Goal: Task Accomplishment & Management: Manage account settings

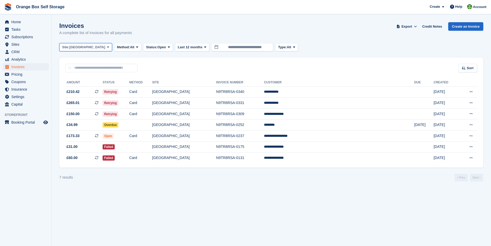
click at [106, 47] on span at bounding box center [108, 47] width 4 height 4
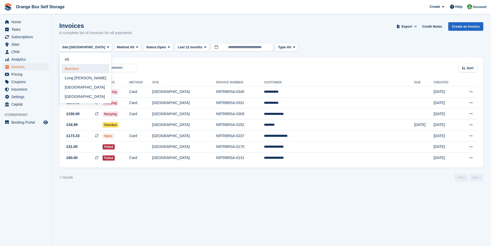
click at [75, 69] on link "Beeston" at bounding box center [86, 68] width 48 height 9
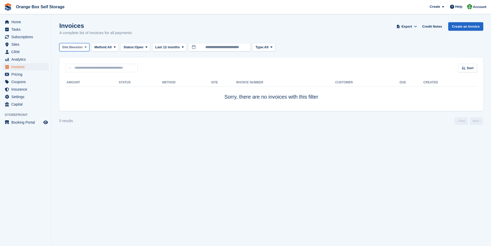
click at [85, 48] on icon at bounding box center [86, 46] width 2 height 3
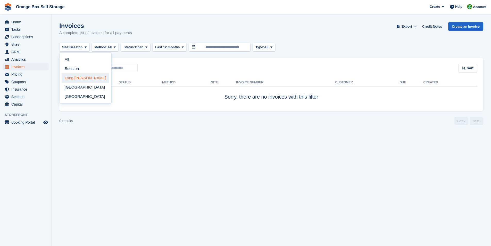
click at [78, 78] on link "Long [PERSON_NAME]" at bounding box center [86, 77] width 48 height 9
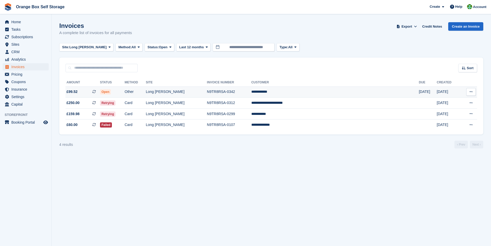
click at [238, 94] on td "N9TR8RSA-0342" at bounding box center [229, 91] width 44 height 11
click at [251, 115] on td "N9TR8RSA-0299" at bounding box center [229, 113] width 44 height 11
click at [108, 49] on span at bounding box center [110, 47] width 4 height 4
click at [72, 86] on link "[GEOGRAPHIC_DATA]" at bounding box center [86, 87] width 48 height 9
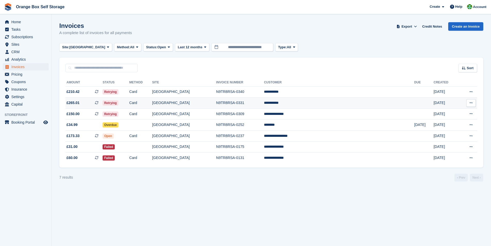
click at [302, 102] on td "**********" at bounding box center [339, 102] width 150 height 11
click at [152, 93] on td "Card" at bounding box center [140, 91] width 23 height 11
click at [17, 22] on span "Home" at bounding box center [26, 21] width 31 height 7
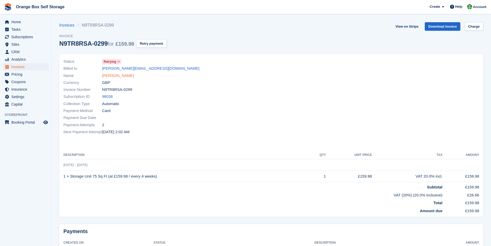
click at [112, 76] on link "SEAN LOVITT" at bounding box center [118, 76] width 32 height 6
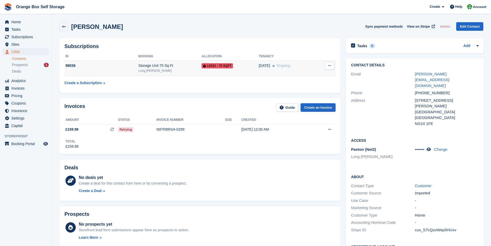
click at [330, 67] on icon at bounding box center [329, 65] width 3 height 3
click at [291, 43] on div "Subscriptions ID Booking Allocation Tenancy 98036 Storage Unit 75 Sq Ft Long Ea…" at bounding box center [200, 65] width 282 height 55
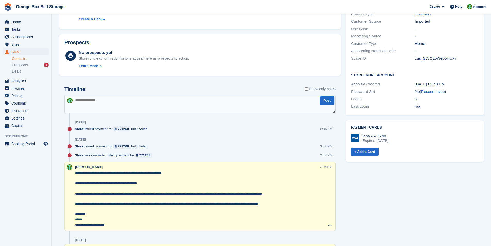
scroll to position [206, 0]
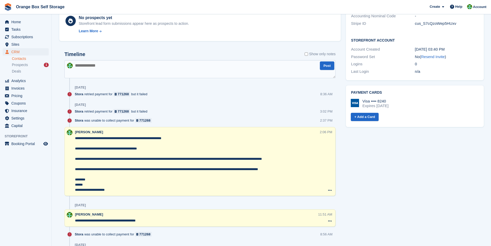
click at [87, 67] on textarea at bounding box center [199, 69] width 271 height 18
type textarea "*"
paste textarea "**********"
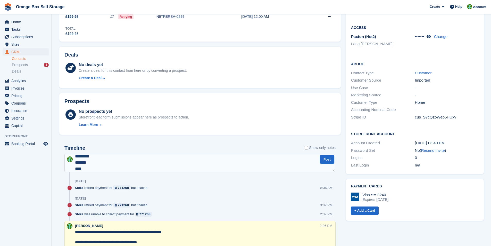
scroll to position [103, 0]
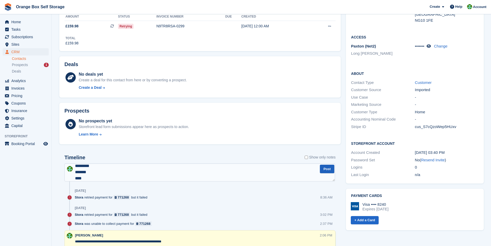
type textarea "**********"
click at [322, 170] on button "Post" at bounding box center [327, 168] width 14 height 9
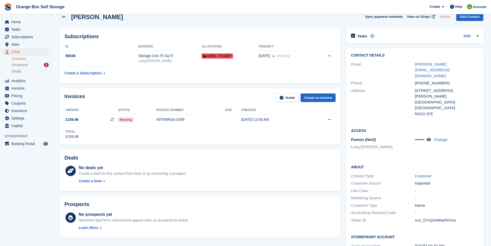
scroll to position [0, 0]
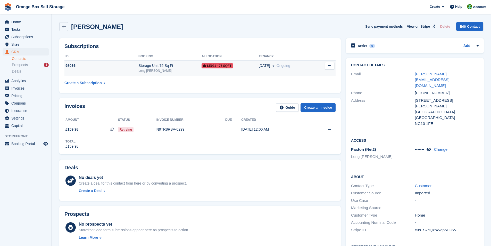
click at [331, 66] on button at bounding box center [330, 66] width 10 height 8
click at [282, 39] on div "Subscriptions ID Booking Allocation Tenancy 98036 Storage Unit 75 Sq Ft Long Ea…" at bounding box center [200, 65] width 282 height 55
click at [330, 130] on icon at bounding box center [329, 129] width 3 height 3
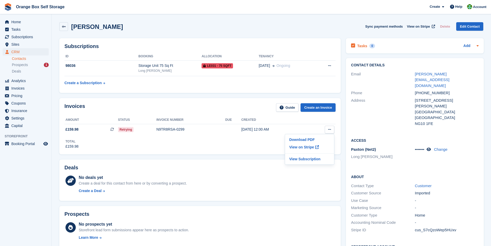
click at [477, 46] on icon at bounding box center [478, 45] width 2 height 1
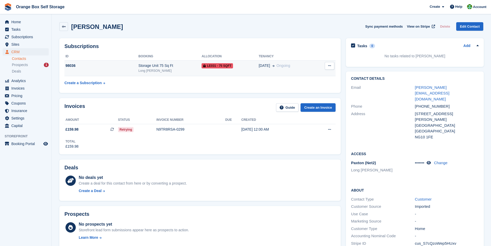
click at [155, 68] on div "Storage Unit 75 Sq Ft" at bounding box center [169, 65] width 63 height 5
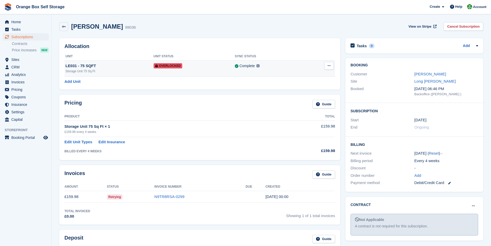
click at [332, 67] on button at bounding box center [329, 66] width 10 height 8
click at [286, 37] on div "Allocation Unit Unit Status Sync Status LE031 - 75 SQFT Storage Unit 75 Sq Ft O…" at bounding box center [200, 64] width 286 height 56
click at [478, 45] on icon at bounding box center [477, 45] width 2 height 1
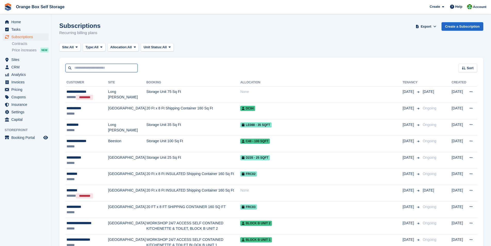
click at [111, 69] on input "text" at bounding box center [101, 68] width 72 height 9
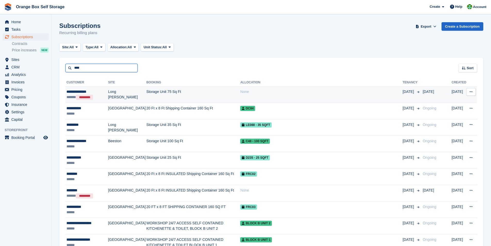
type input "*****"
click at [115, 66] on input "*****" at bounding box center [101, 68] width 72 height 9
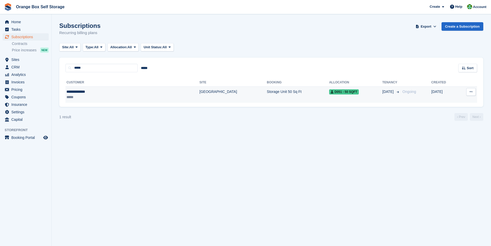
click at [90, 90] on div "**********" at bounding box center [104, 91] width 74 height 5
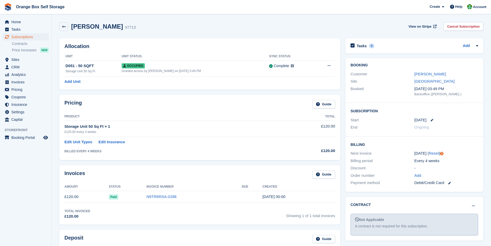
click at [471, 158] on div "Every 4 weeks" at bounding box center [447, 161] width 64 height 6
click at [435, 154] on link "Reset" at bounding box center [434, 153] width 10 height 4
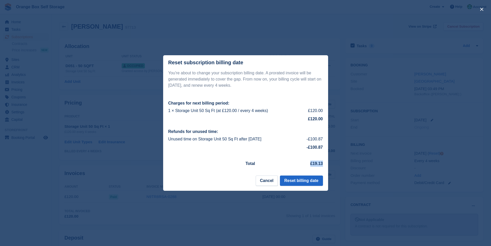
drag, startPoint x: 322, startPoint y: 166, endPoint x: 310, endPoint y: 165, distance: 12.7
click at [310, 165] on td "£19.13" at bounding box center [301, 164] width 44 height 12
click at [272, 182] on button "Cancel" at bounding box center [267, 180] width 22 height 10
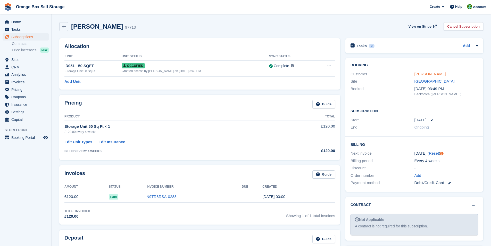
click at [428, 72] on link "[PERSON_NAME]" at bounding box center [431, 74] width 32 height 4
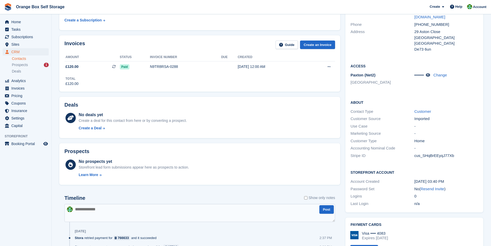
scroll to position [77, 0]
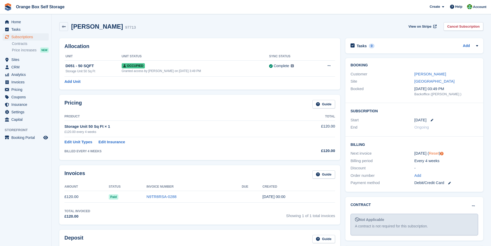
click at [433, 153] on link "Reset" at bounding box center [434, 153] width 10 height 4
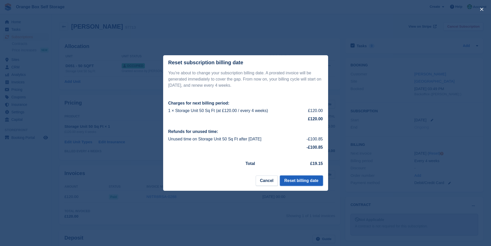
click at [294, 182] on button "Reset billing date" at bounding box center [301, 180] width 43 height 10
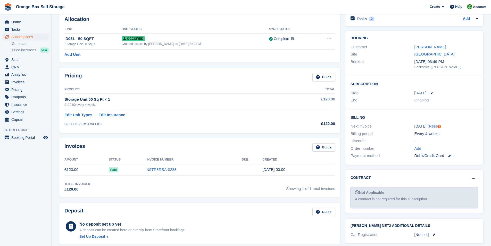
scroll to position [26, 0]
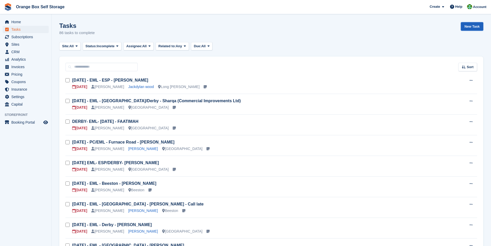
click at [469, 24] on link "New Task" at bounding box center [472, 26] width 22 height 9
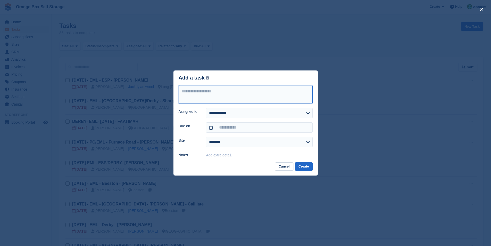
click at [209, 93] on textarea at bounding box center [246, 94] width 134 height 19
type textarea "*"
type textarea "**********"
click at [241, 116] on select "**********" at bounding box center [259, 113] width 106 height 10
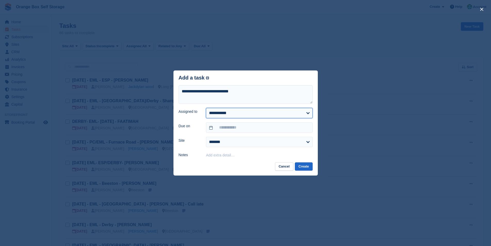
select select "****"
click at [206, 108] on select "**********" at bounding box center [259, 113] width 106 height 10
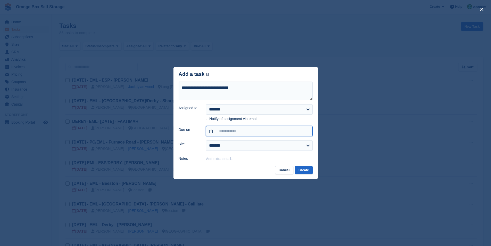
click at [219, 132] on input "text" at bounding box center [259, 131] width 106 height 10
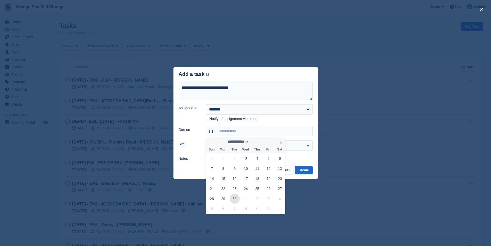
click at [236, 200] on span "30" at bounding box center [235, 198] width 10 height 10
type input "**********"
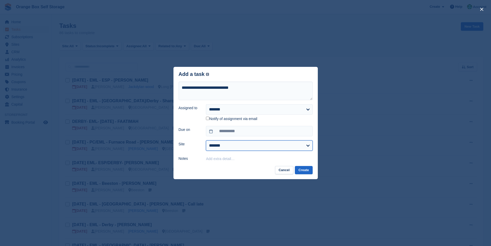
click at [225, 149] on select "**********" at bounding box center [259, 145] width 106 height 10
select select "****"
click at [206, 141] on select "**********" at bounding box center [259, 145] width 106 height 10
click at [236, 160] on div "Add extra detail…" at bounding box center [259, 158] width 106 height 6
click at [233, 161] on button "Add extra detail…" at bounding box center [220, 158] width 29 height 4
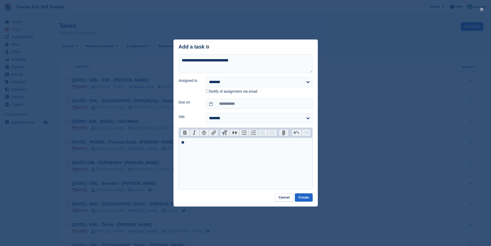
type trix-editor "**********"
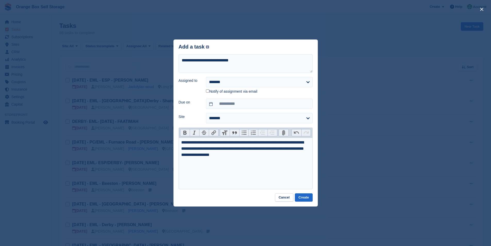
type trix-editor "**********"
click at [245, 106] on input "**********" at bounding box center [259, 103] width 106 height 10
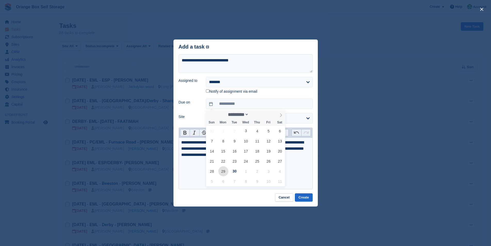
click at [225, 173] on span "29" at bounding box center [223, 171] width 10 height 10
type input "**********"
click at [213, 162] on div "31 1 2 3 4 5 6 7 8 9 10 11 12 13 14 15 16 17 18 19 20 21 22 23 24 25 26 27 28 2…" at bounding box center [245, 156] width 79 height 60
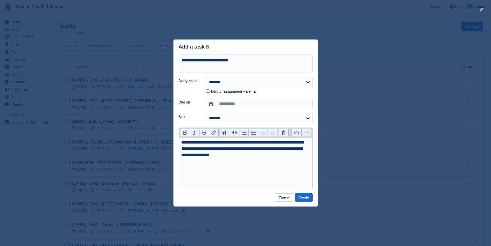
click at [309, 175] on trix-editor "**********" at bounding box center [246, 163] width 134 height 52
drag, startPoint x: 204, startPoint y: 155, endPoint x: 215, endPoint y: 161, distance: 12.1
click at [205, 155] on div "**********" at bounding box center [245, 151] width 129 height 25
click at [231, 165] on trix-editor "**********" at bounding box center [246, 163] width 134 height 52
type trix-editor "**********"
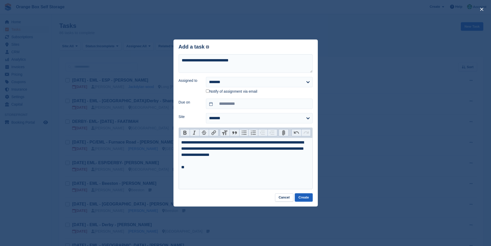
click at [305, 199] on button "Create" at bounding box center [304, 197] width 18 height 9
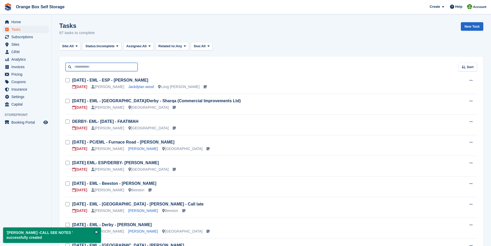
click at [89, 68] on input "text" at bounding box center [101, 67] width 72 height 9
type input "*****"
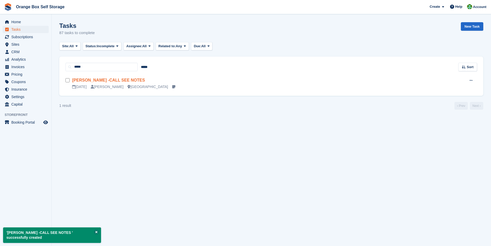
click at [102, 81] on link "EDDIE WILLIAM -CALL SEE NOTES" at bounding box center [108, 80] width 73 height 4
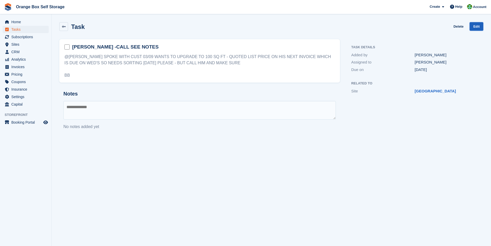
click at [474, 28] on link "Edit" at bounding box center [477, 26] width 14 height 9
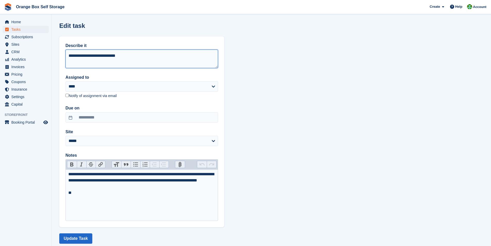
click at [98, 55] on textarea "**********" at bounding box center [141, 59] width 153 height 19
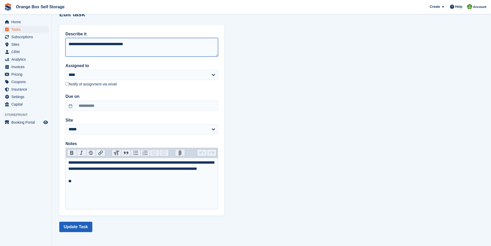
type textarea "**********"
click at [77, 228] on button "Update Task" at bounding box center [75, 226] width 33 height 10
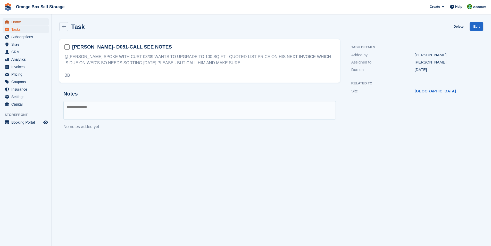
click at [19, 23] on span "Home" at bounding box center [26, 21] width 31 height 7
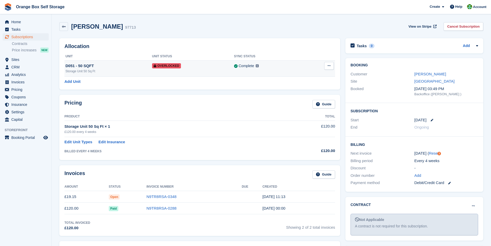
click at [168, 66] on span "Overlocked" at bounding box center [166, 65] width 29 height 5
click at [424, 75] on link "[PERSON_NAME]" at bounding box center [431, 74] width 32 height 4
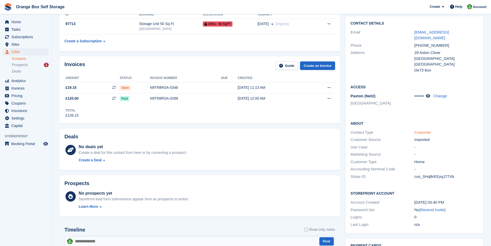
scroll to position [52, 0]
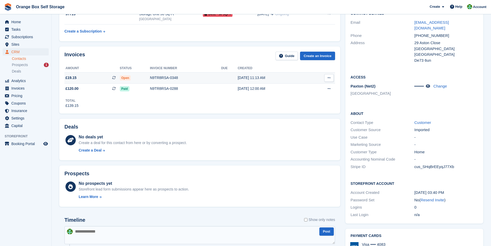
click at [155, 80] on div "N9TR8RSA-0348" at bounding box center [185, 77] width 71 height 5
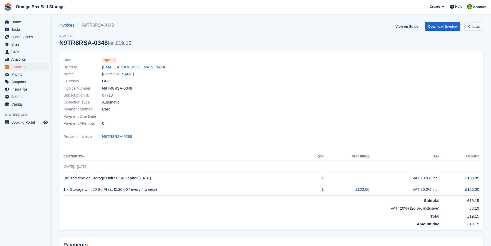
click at [480, 26] on link "Charge" at bounding box center [474, 26] width 19 height 9
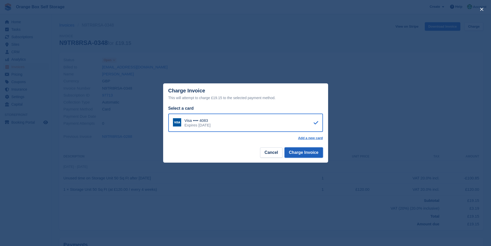
click at [311, 152] on button "Charge Invoice" at bounding box center [304, 152] width 38 height 10
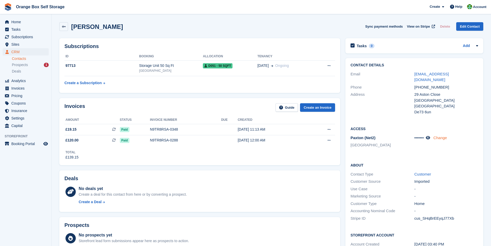
click at [441, 135] on link "Change" at bounding box center [441, 137] width 14 height 4
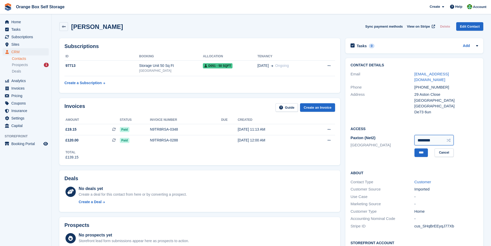
drag, startPoint x: 439, startPoint y: 135, endPoint x: 399, endPoint y: 134, distance: 40.0
click at [399, 134] on div "[PERSON_NAME] (Net2) [GEOGRAPHIC_DATA] ******** **** Cancel" at bounding box center [415, 145] width 128 height 23
type input "********"
click at [425, 150] on input "****" at bounding box center [421, 152] width 13 height 9
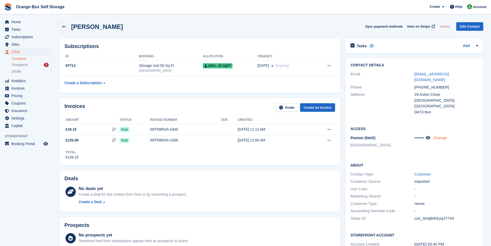
click at [443, 135] on link "Change" at bounding box center [441, 137] width 14 height 4
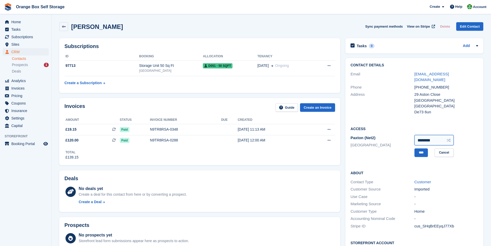
click at [438, 135] on input "********" at bounding box center [434, 140] width 39 height 10
click at [271, 31] on div "Eddie Williams Sync payment methods View on Stripe Delete Edit Contact" at bounding box center [271, 28] width 429 height 16
click at [214, 68] on span "D051 - 50 SQFT" at bounding box center [218, 65] width 30 height 5
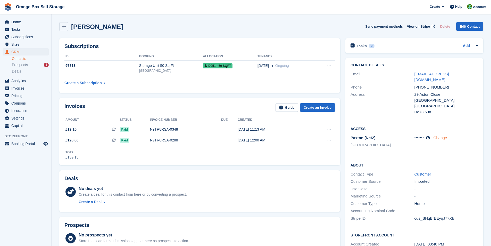
click at [445, 135] on link "Change" at bounding box center [441, 137] width 14 height 4
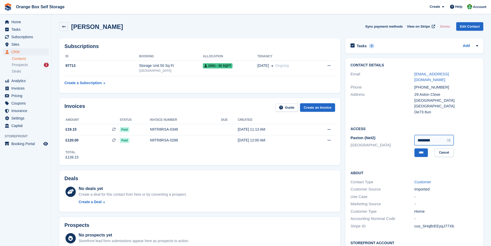
drag, startPoint x: 438, startPoint y: 136, endPoint x: 401, endPoint y: 137, distance: 36.4
click at [402, 137] on div "Paxton (Net2) Derby ******** **** Cancel" at bounding box center [415, 145] width 128 height 23
type input "********"
click at [418, 149] on input "****" at bounding box center [421, 152] width 13 height 9
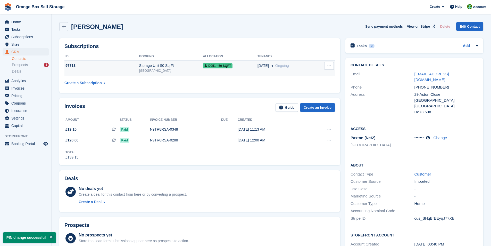
click at [212, 66] on span "D051 - 50 SQFT" at bounding box center [218, 65] width 30 height 5
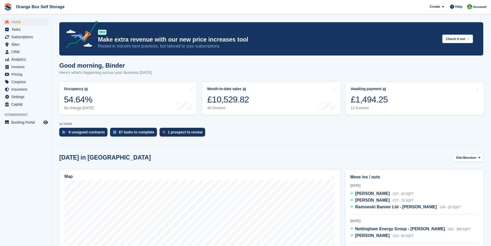
click at [21, 68] on span "Invoices" at bounding box center [26, 66] width 31 height 7
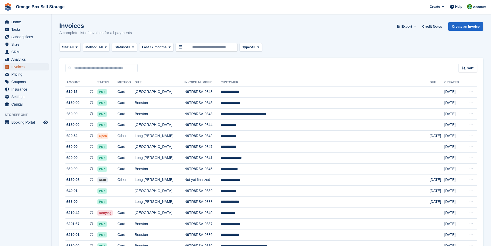
click at [21, 66] on span "Invoices" at bounding box center [26, 66] width 31 height 7
click at [79, 48] on span at bounding box center [77, 47] width 4 height 4
click at [78, 87] on link "[GEOGRAPHIC_DATA]" at bounding box center [86, 87] width 48 height 9
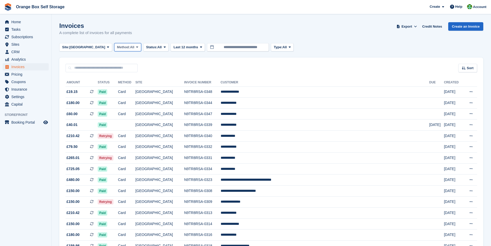
click at [135, 48] on span at bounding box center [137, 47] width 4 height 4
click at [158, 48] on span "All" at bounding box center [160, 47] width 4 height 5
click at [146, 87] on link "Open" at bounding box center [168, 87] width 45 height 9
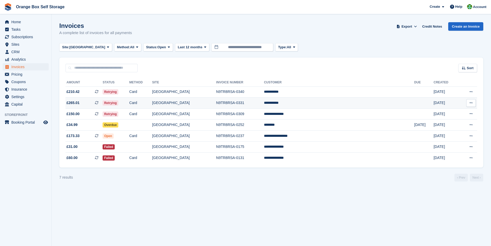
click at [230, 103] on td "N9TR8RSA-0331" at bounding box center [240, 102] width 48 height 11
click at [473, 103] on button at bounding box center [471, 103] width 10 height 8
click at [264, 103] on td "N9TR8RSA-0331" at bounding box center [240, 102] width 48 height 11
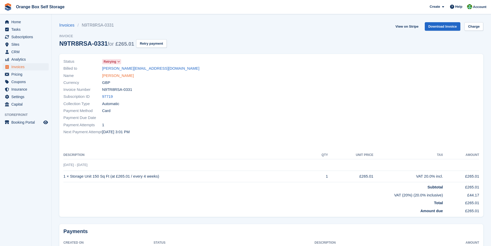
click at [114, 77] on link "[PERSON_NAME]" at bounding box center [118, 76] width 32 height 6
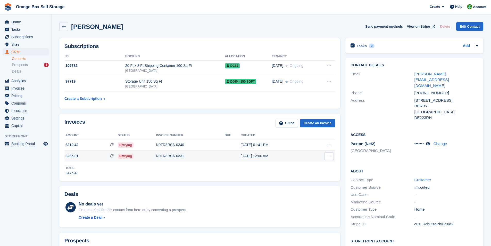
click at [330, 155] on icon at bounding box center [329, 155] width 3 height 3
click at [76, 157] on span "£265.01" at bounding box center [71, 155] width 13 height 5
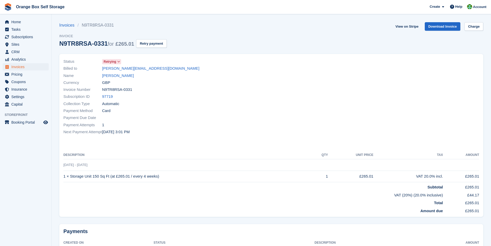
click at [121, 62] on span at bounding box center [119, 62] width 4 height 4
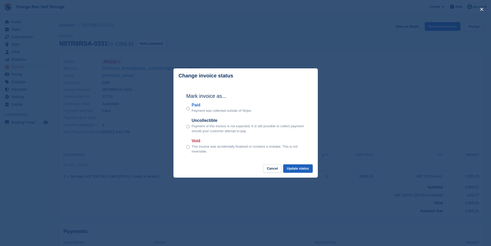
click at [298, 170] on button "Update status" at bounding box center [297, 168] width 29 height 9
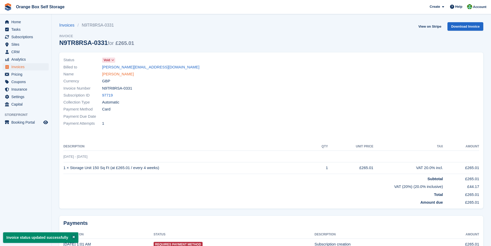
click at [113, 74] on link "[PERSON_NAME]" at bounding box center [118, 74] width 32 height 6
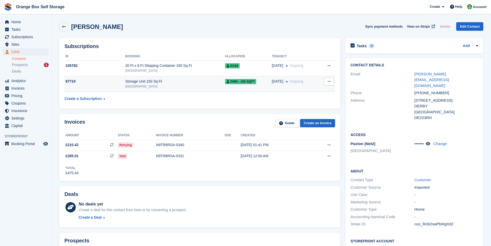
click at [330, 82] on icon at bounding box center [329, 81] width 3 height 3
click at [237, 82] on span "D060 - 150 SQFT" at bounding box center [240, 81] width 31 height 5
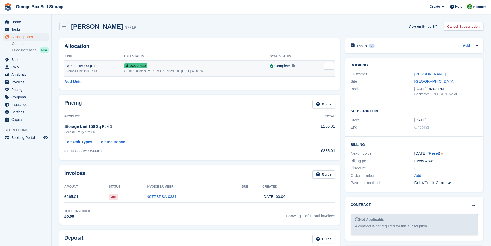
click at [331, 68] on button at bounding box center [329, 66] width 10 height 8
click at [302, 94] on p "Deallocate" at bounding box center [309, 93] width 45 height 7
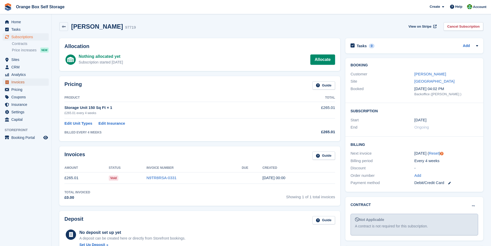
click at [19, 83] on span "Invoices" at bounding box center [26, 81] width 31 height 7
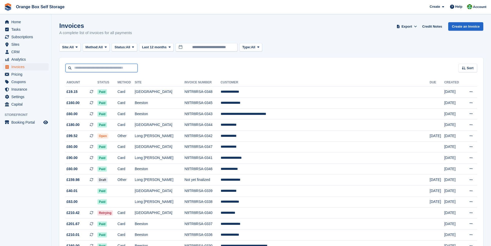
click at [106, 70] on input "text" at bounding box center [101, 68] width 72 height 9
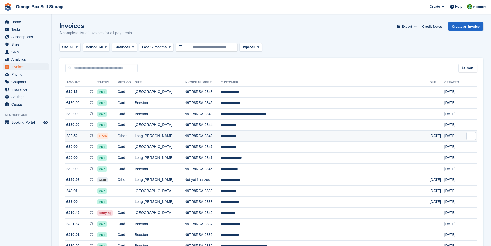
click at [261, 136] on td "**********" at bounding box center [325, 135] width 209 height 11
click at [107, 48] on icon at bounding box center [106, 46] width 2 height 3
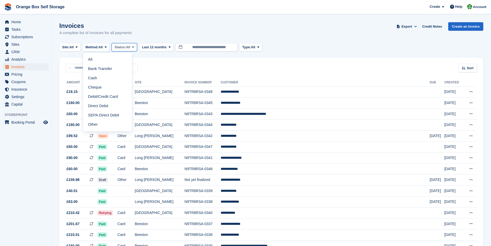
click at [133, 46] on button "Status: All" at bounding box center [124, 47] width 25 height 9
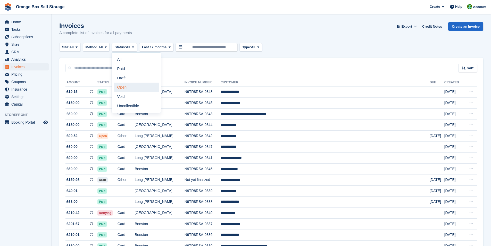
click at [129, 89] on link "Open" at bounding box center [136, 87] width 45 height 9
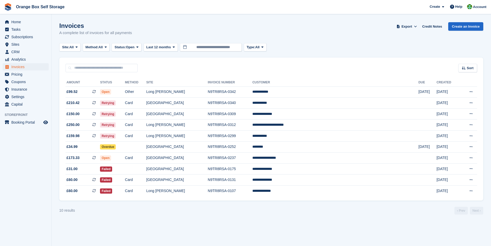
click at [186, 83] on th "Site" at bounding box center [177, 82] width 62 height 8
click at [79, 48] on span at bounding box center [77, 47] width 4 height 4
click at [76, 87] on link "[GEOGRAPHIC_DATA]" at bounding box center [86, 87] width 48 height 9
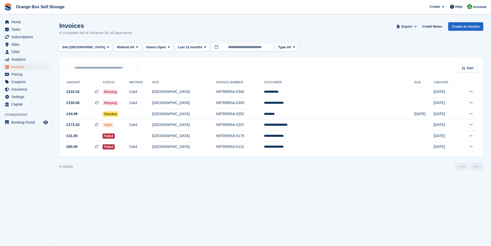
click at [165, 186] on section "Invoices A complete list of invoices for all payments Export Export Invoices Ex…" at bounding box center [272, 123] width 440 height 246
click at [240, 93] on td "N9TR8RSA-0340" at bounding box center [240, 91] width 48 height 11
click at [250, 105] on td "N9TR8RSA-0309" at bounding box center [240, 102] width 48 height 11
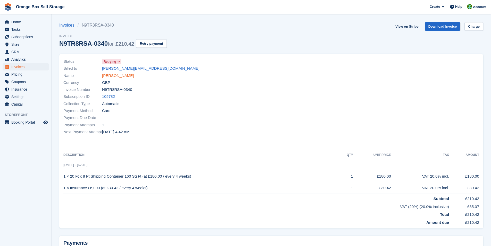
click at [115, 76] on link "[PERSON_NAME]" at bounding box center [118, 76] width 32 height 6
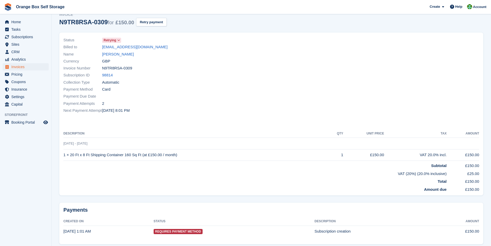
scroll to position [37, 0]
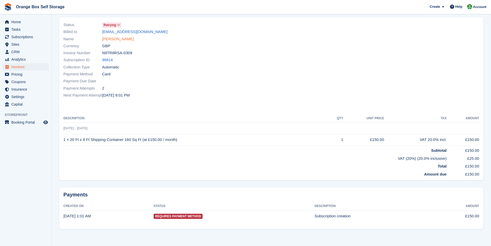
click at [119, 40] on link "[PERSON_NAME]" at bounding box center [118, 39] width 32 height 6
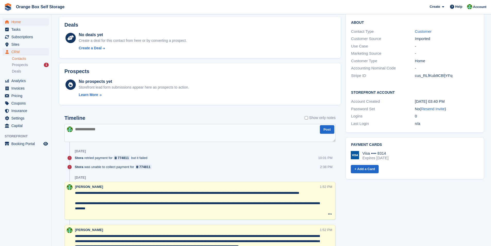
scroll to position [129, 0]
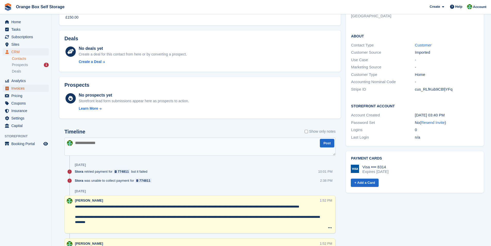
click at [19, 88] on span "Invoices" at bounding box center [26, 88] width 31 height 7
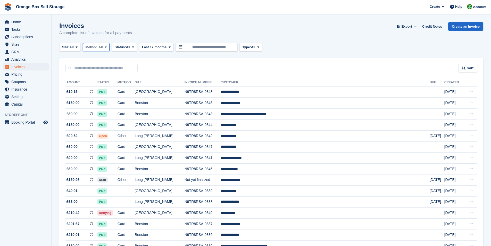
click at [106, 46] on span at bounding box center [106, 47] width 4 height 4
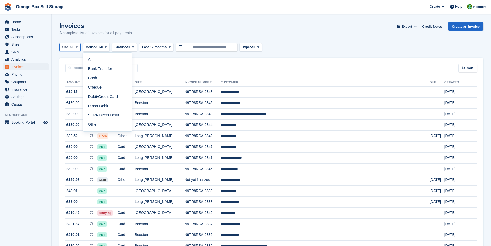
click at [78, 49] on icon at bounding box center [77, 46] width 2 height 3
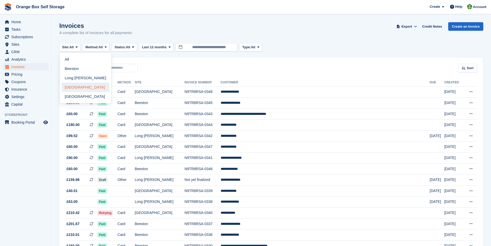
click at [76, 90] on link "[GEOGRAPHIC_DATA]" at bounding box center [86, 87] width 48 height 9
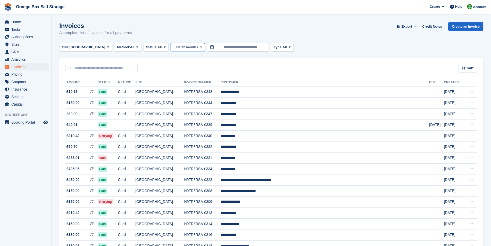
click at [173, 48] on button "Last 12 months" at bounding box center [188, 47] width 34 height 9
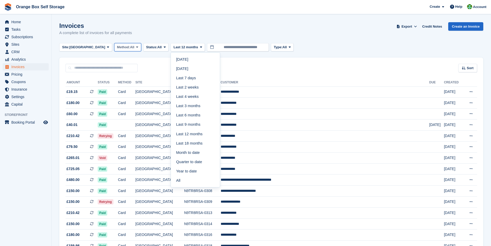
click at [114, 50] on button "Method: All" at bounding box center [127, 47] width 27 height 9
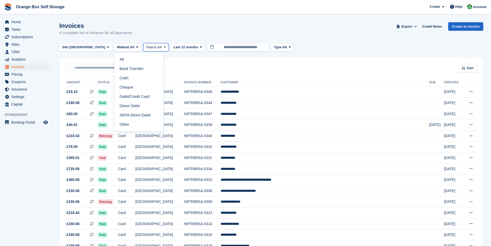
click at [158, 49] on span "All" at bounding box center [160, 47] width 4 height 5
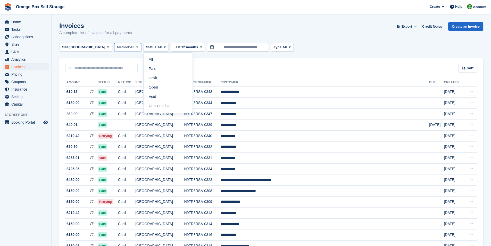
click at [136, 48] on icon at bounding box center [137, 46] width 2 height 3
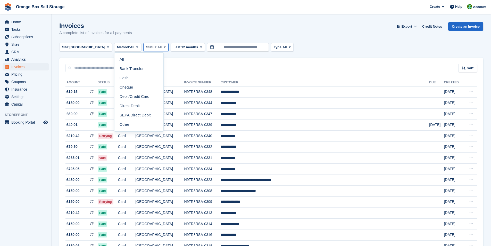
click at [158, 49] on span "All" at bounding box center [160, 47] width 4 height 5
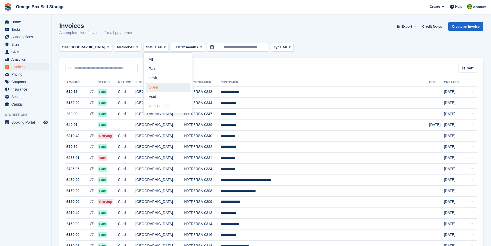
click at [146, 86] on link "Open" at bounding box center [168, 87] width 45 height 9
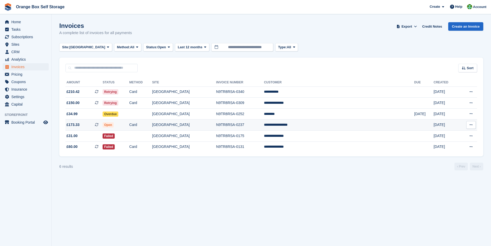
click at [264, 125] on td "N9TR8RSA-0237" at bounding box center [240, 124] width 48 height 11
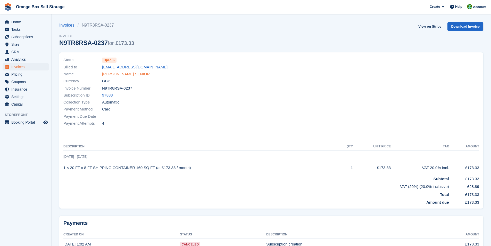
click at [118, 75] on link "[PERSON_NAME] SENIOR" at bounding box center [126, 74] width 48 height 6
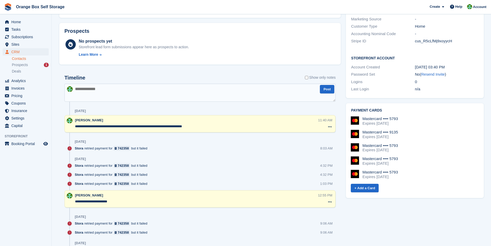
scroll to position [206, 0]
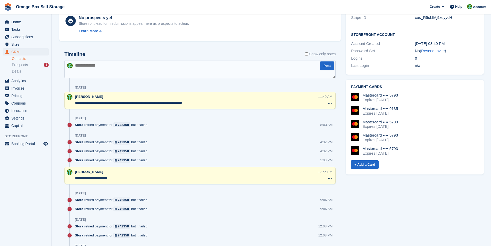
click at [115, 68] on textarea at bounding box center [199, 69] width 271 height 18
type textarea "*"
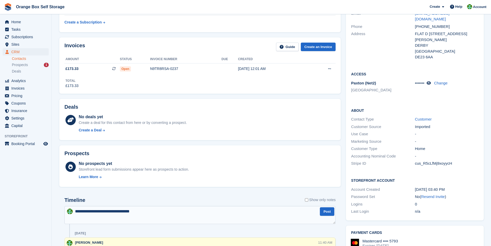
scroll to position [52, 0]
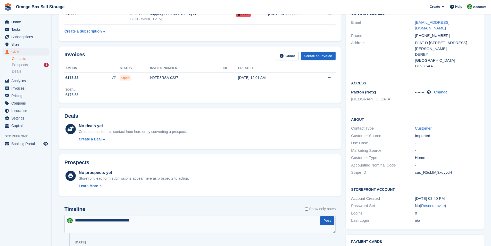
type textarea "**********"
click at [325, 222] on button "Post" at bounding box center [327, 220] width 14 height 9
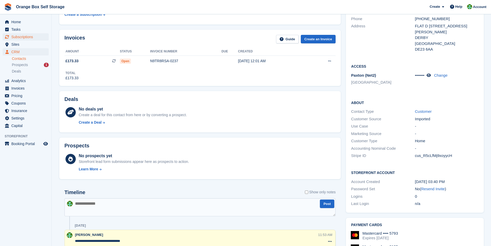
scroll to position [77, 0]
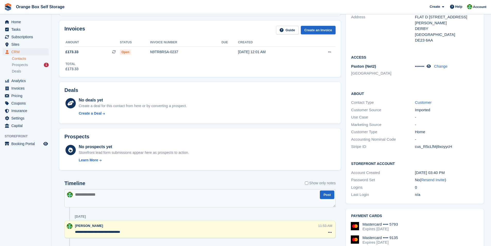
click at [119, 194] on textarea at bounding box center [199, 198] width 271 height 18
type textarea "*"
type textarea "**********"
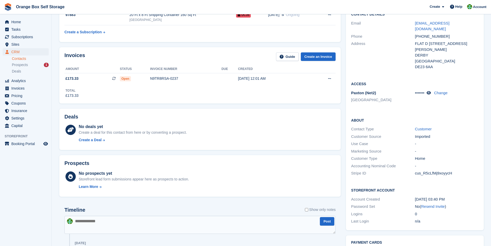
scroll to position [0, 0]
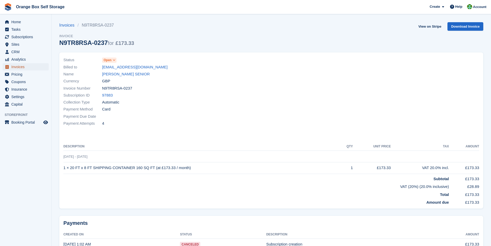
click at [19, 69] on span "Invoices" at bounding box center [26, 66] width 31 height 7
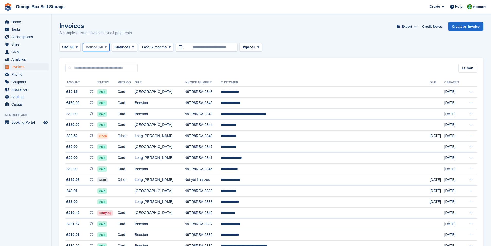
click at [106, 48] on span at bounding box center [106, 47] width 4 height 4
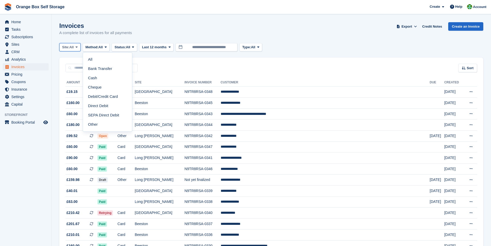
click at [77, 47] on icon at bounding box center [77, 46] width 2 height 3
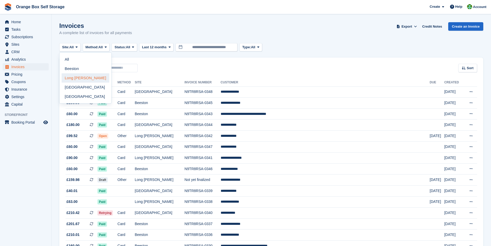
click at [76, 79] on link "Long [PERSON_NAME]" at bounding box center [86, 77] width 48 height 9
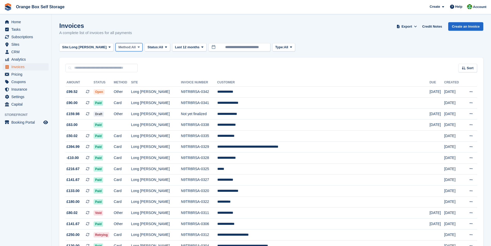
click at [138, 49] on icon at bounding box center [139, 46] width 2 height 3
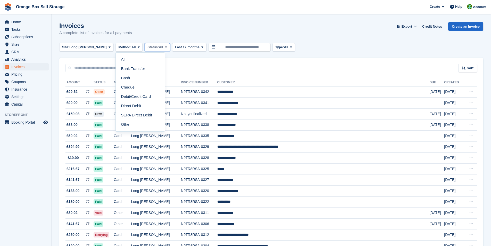
click at [164, 48] on span at bounding box center [166, 47] width 4 height 4
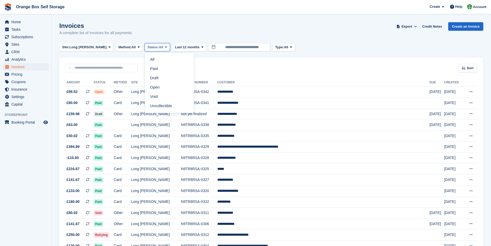
drag, startPoint x: 137, startPoint y: 45, endPoint x: 101, endPoint y: 43, distance: 37.0
click at [164, 48] on span at bounding box center [166, 47] width 4 height 4
click at [147, 87] on link "Open" at bounding box center [169, 87] width 45 height 9
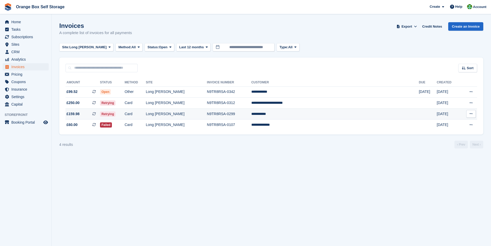
click at [242, 113] on td "N9TR8RSA-0299" at bounding box center [229, 113] width 44 height 11
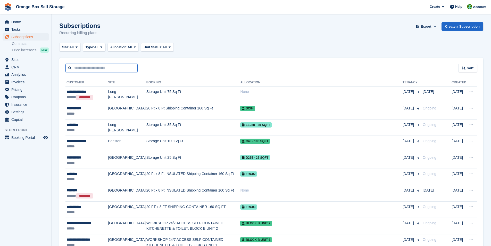
click at [79, 68] on input "text" at bounding box center [101, 68] width 72 height 9
type input "***"
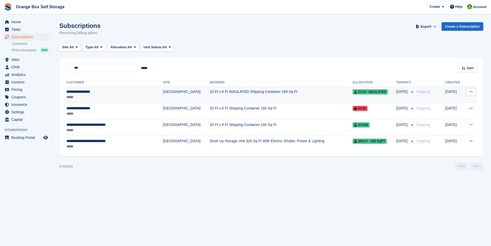
click at [119, 91] on div "**********" at bounding box center [105, 91] width 77 height 5
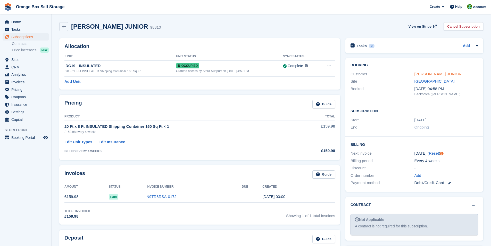
click at [426, 73] on link "[PERSON_NAME] JUNIOR" at bounding box center [438, 74] width 47 height 4
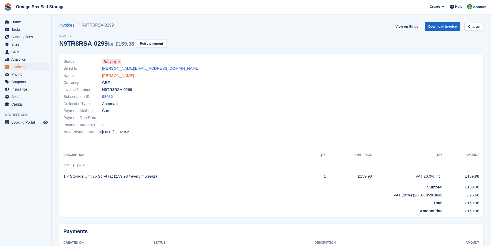
click at [119, 77] on link "SEAN LOVITT" at bounding box center [118, 76] width 32 height 6
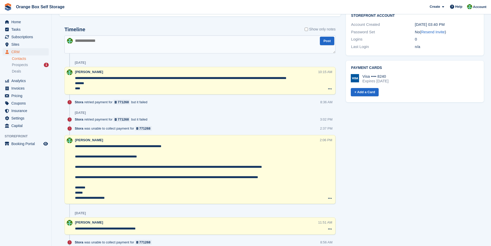
scroll to position [232, 0]
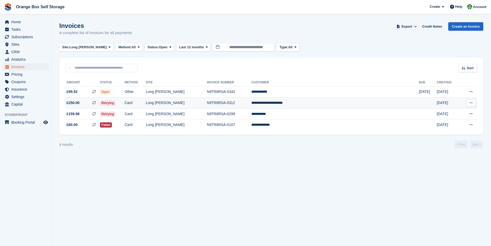
click at [241, 103] on td "N9TR8RSA-0312" at bounding box center [229, 102] width 44 height 11
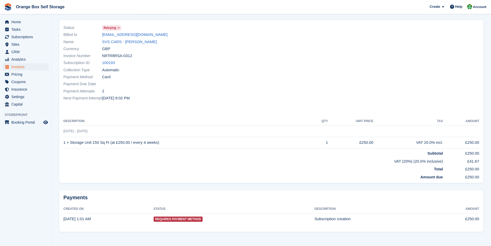
scroll to position [37, 0]
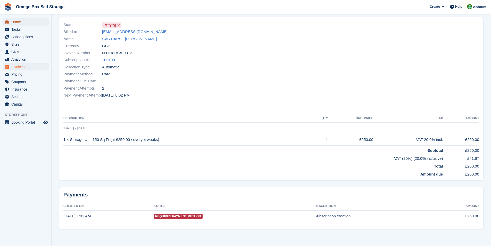
click at [16, 23] on span "Home" at bounding box center [26, 21] width 31 height 7
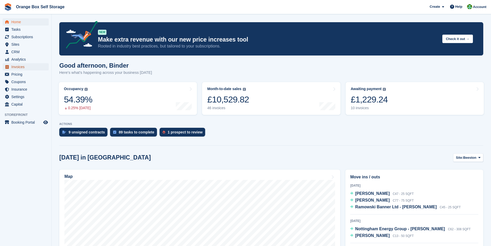
click at [19, 68] on span "Invoices" at bounding box center [26, 66] width 31 height 7
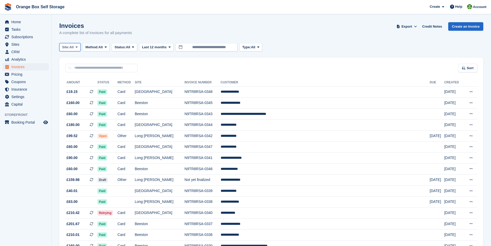
click at [79, 49] on span at bounding box center [77, 47] width 4 height 4
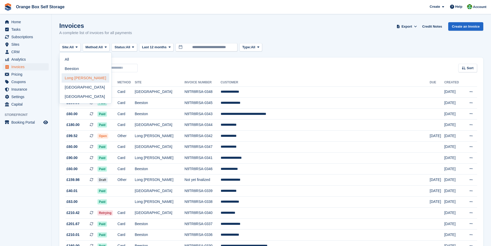
click at [76, 78] on link "Long [PERSON_NAME]" at bounding box center [86, 77] width 48 height 9
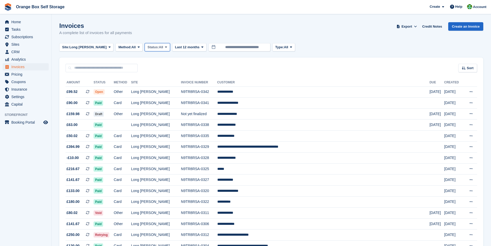
click at [164, 48] on span at bounding box center [166, 47] width 4 height 4
click at [147, 87] on link "Open" at bounding box center [169, 87] width 45 height 9
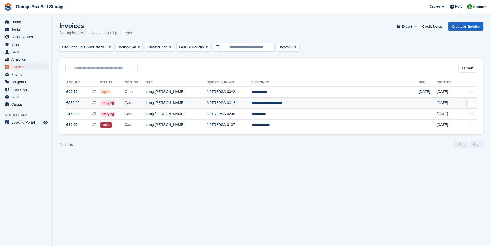
drag, startPoint x: 291, startPoint y: 103, endPoint x: 286, endPoint y: 104, distance: 5.5
click at [251, 103] on td "N9TR8RSA-0312" at bounding box center [229, 102] width 44 height 11
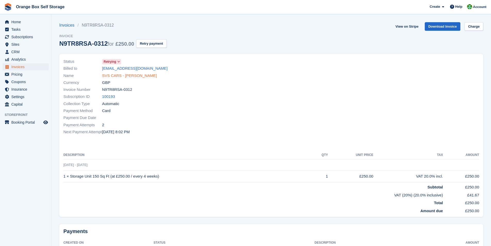
click at [119, 76] on link "SVS CARS - Adam Saunders" at bounding box center [129, 76] width 55 height 6
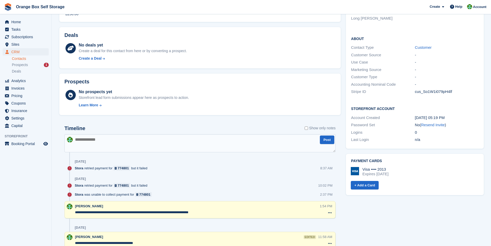
scroll to position [155, 0]
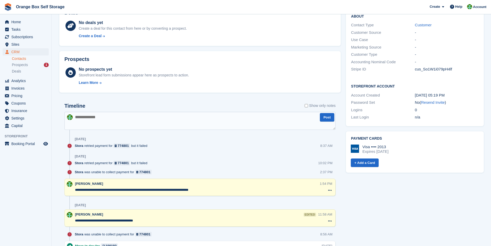
click at [92, 120] on textarea at bounding box center [199, 121] width 271 height 18
type textarea "**********"
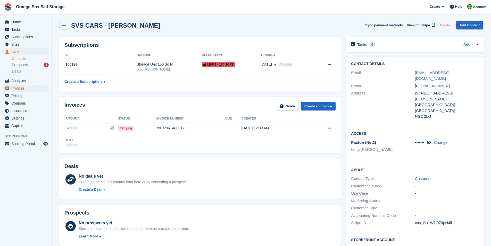
scroll to position [0, 0]
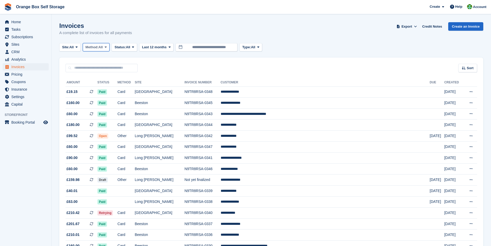
click at [107, 48] on icon at bounding box center [106, 46] width 2 height 3
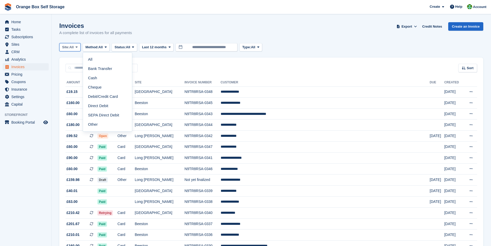
click at [76, 49] on button "Site: All" at bounding box center [69, 47] width 21 height 9
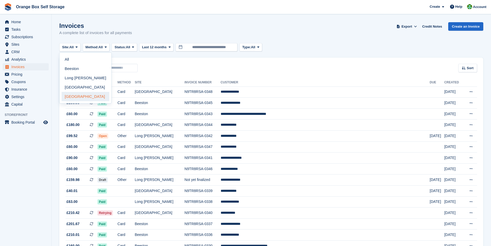
click at [79, 97] on link "[GEOGRAPHIC_DATA]" at bounding box center [86, 96] width 48 height 9
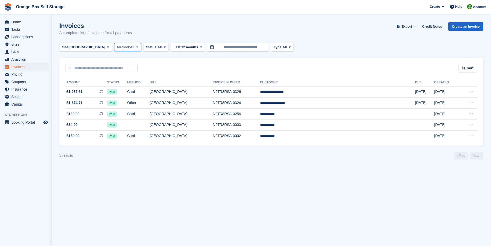
click at [135, 49] on span at bounding box center [137, 47] width 4 height 4
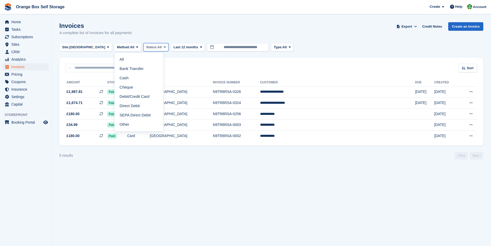
click at [146, 49] on span "Status:" at bounding box center [151, 47] width 11 height 5
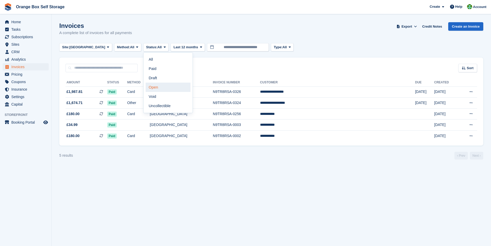
click at [146, 88] on link "Open" at bounding box center [168, 87] width 45 height 9
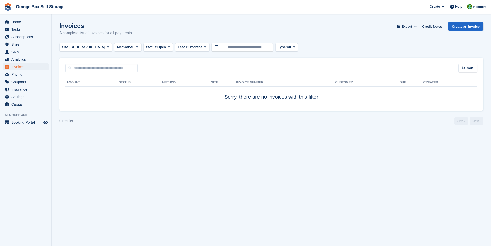
click at [146, 168] on section "Invoices A complete list of invoices for all payments Export Export Invoices Ex…" at bounding box center [272, 123] width 440 height 246
